Goal: Check status: Check status

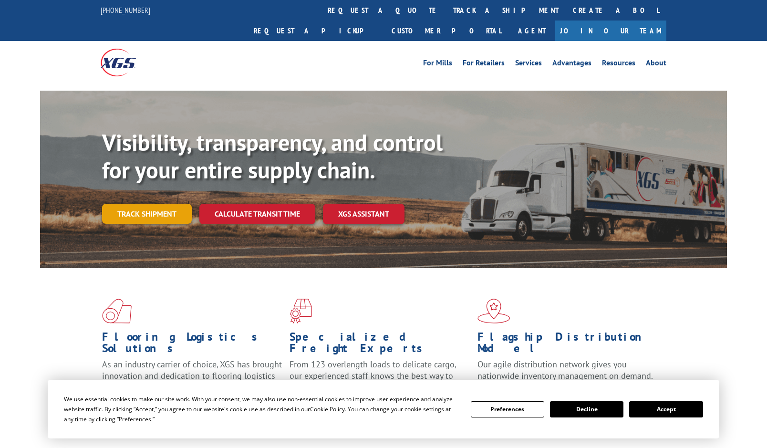
click at [151, 204] on link "Track shipment" at bounding box center [147, 214] width 90 height 20
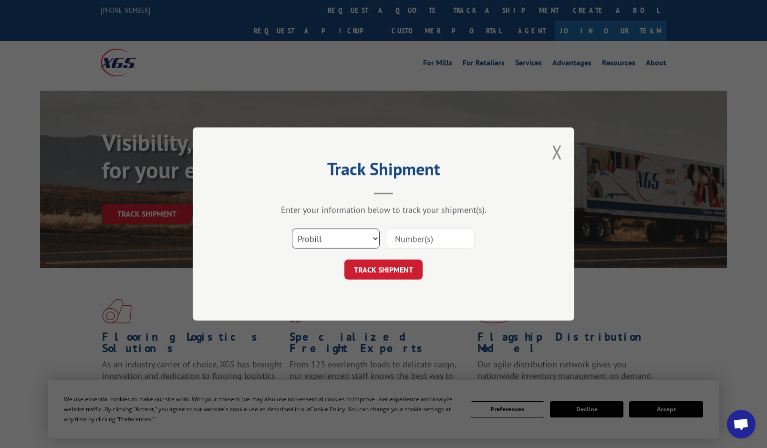
click at [351, 242] on select "Select category... Probill BOL PO" at bounding box center [336, 239] width 88 height 20
select select "po"
click at [292, 229] on select "Select category... Probill BOL PO" at bounding box center [336, 239] width 88 height 20
click at [437, 240] on input at bounding box center [431, 239] width 88 height 20
paste input "40513486"
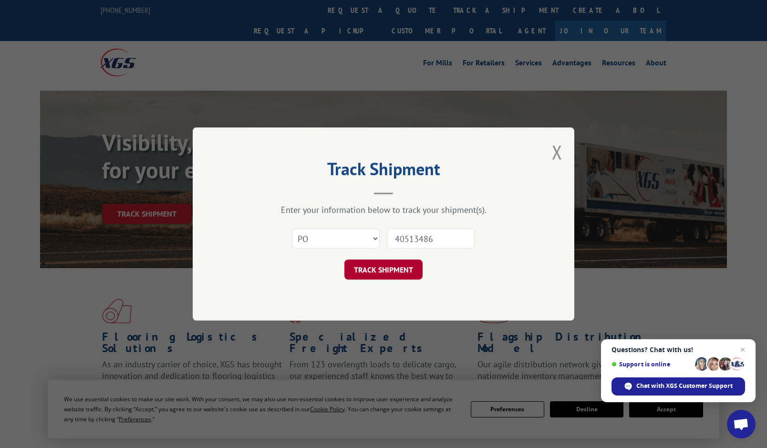
type input "40513486"
click at [415, 269] on button "TRACK SHIPMENT" at bounding box center [383, 270] width 78 height 20
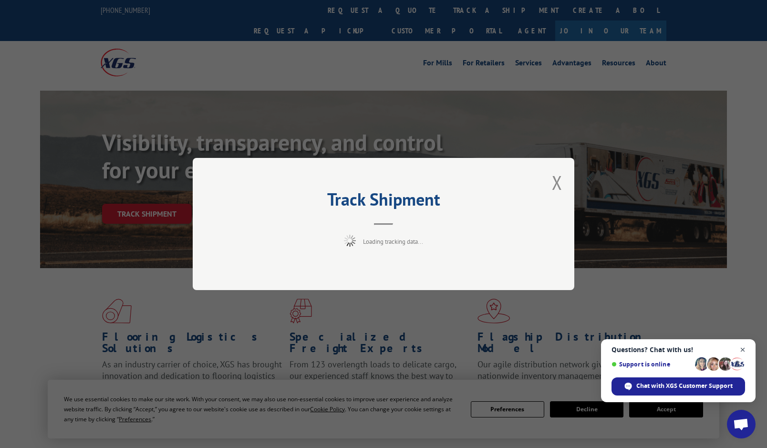
click at [745, 353] on span "Close chat" at bounding box center [743, 350] width 12 height 12
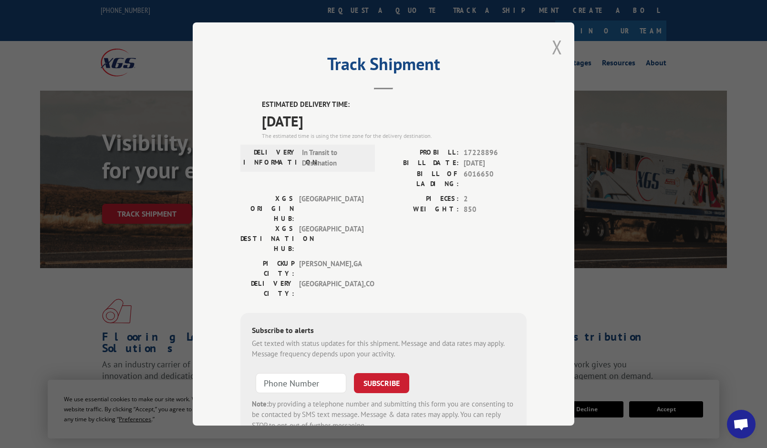
click at [552, 43] on button "Close modal" at bounding box center [557, 46] width 10 height 25
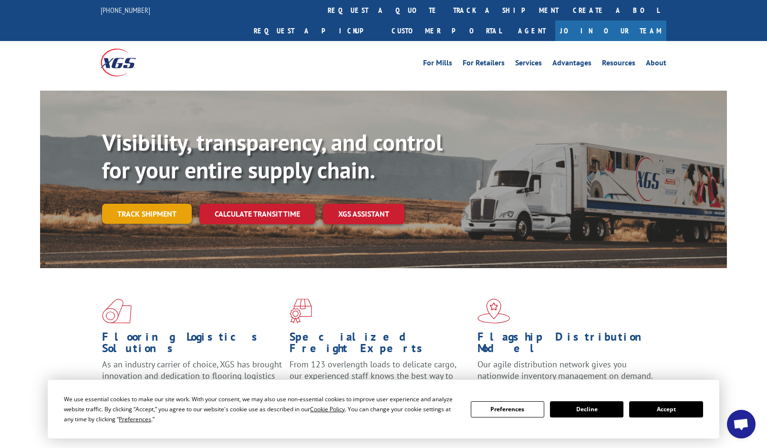
click at [140, 204] on link "Track shipment" at bounding box center [147, 214] width 90 height 20
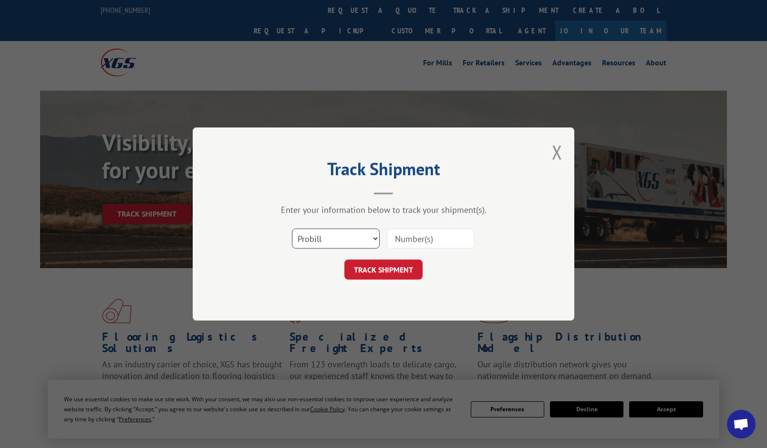
drag, startPoint x: 316, startPoint y: 239, endPoint x: 317, endPoint y: 248, distance: 9.1
click at [316, 239] on select "Select category... Probill BOL PO" at bounding box center [336, 239] width 88 height 20
select select "po"
click at [292, 229] on select "Select category... Probill BOL PO" at bounding box center [336, 239] width 88 height 20
click at [442, 230] on input at bounding box center [431, 239] width 88 height 20
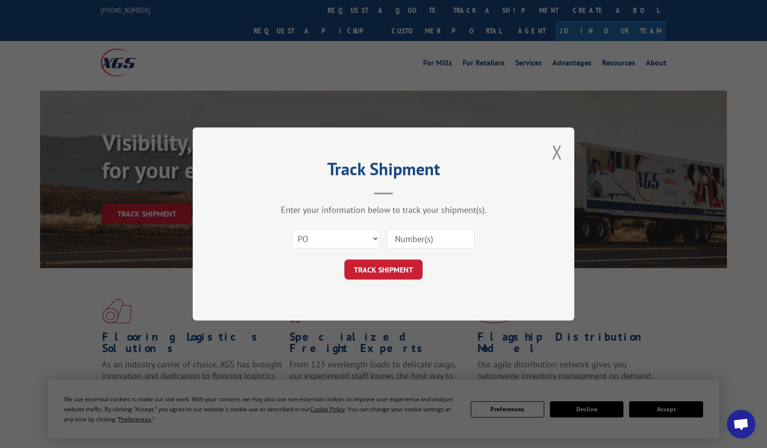
paste input "40513416"
type input "40513416"
click at [408, 271] on button "TRACK SHIPMENT" at bounding box center [383, 270] width 78 height 20
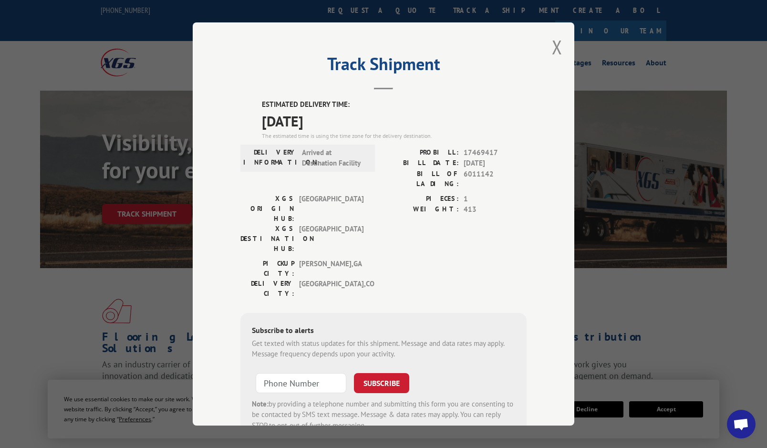
click at [248, 102] on div "ESTIMATED DELIVERY TIME: [DATE] The estimated time is using the time zone for t…" at bounding box center [383, 270] width 286 height 343
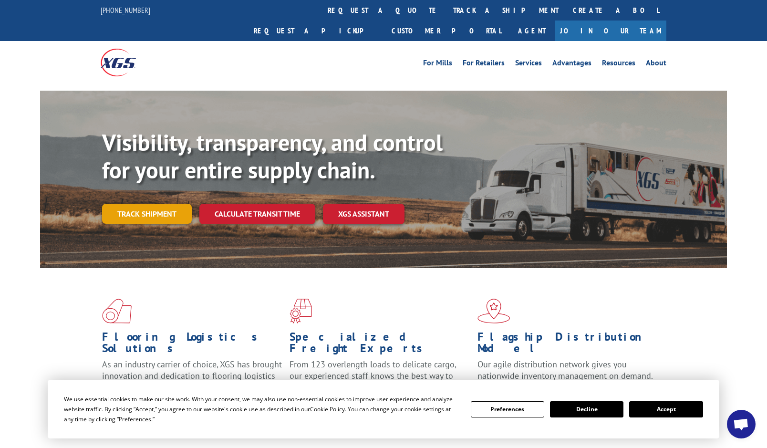
click at [131, 204] on link "Track shipment" at bounding box center [147, 214] width 90 height 20
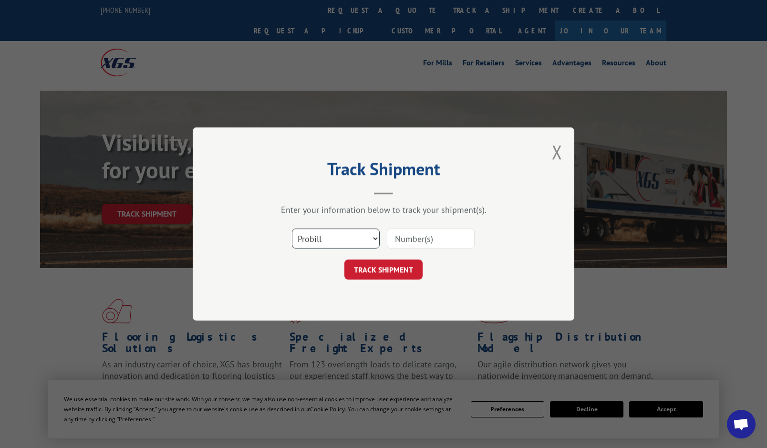
drag, startPoint x: 324, startPoint y: 240, endPoint x: 323, endPoint y: 247, distance: 7.6
click at [324, 240] on select "Select category... Probill BOL PO" at bounding box center [336, 239] width 88 height 20
select select "po"
click at [292, 229] on select "Select category... Probill BOL PO" at bounding box center [336, 239] width 88 height 20
click at [435, 228] on div at bounding box center [431, 239] width 88 height 22
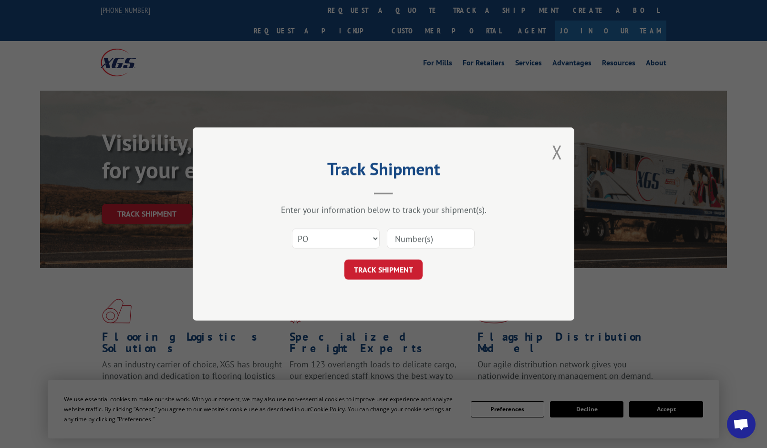
click at [429, 234] on input at bounding box center [431, 239] width 88 height 20
paste input "40513435"
type input "40513435"
click at [410, 268] on button "TRACK SHIPMENT" at bounding box center [383, 270] width 78 height 20
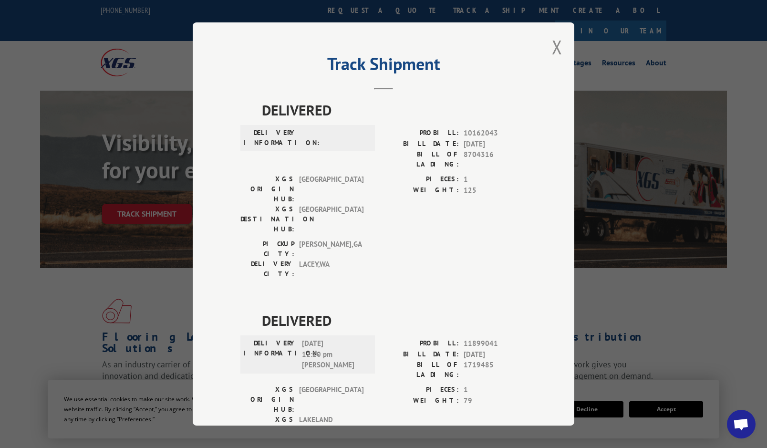
scroll to position [335, 0]
